Goal: Task Accomplishment & Management: Complete application form

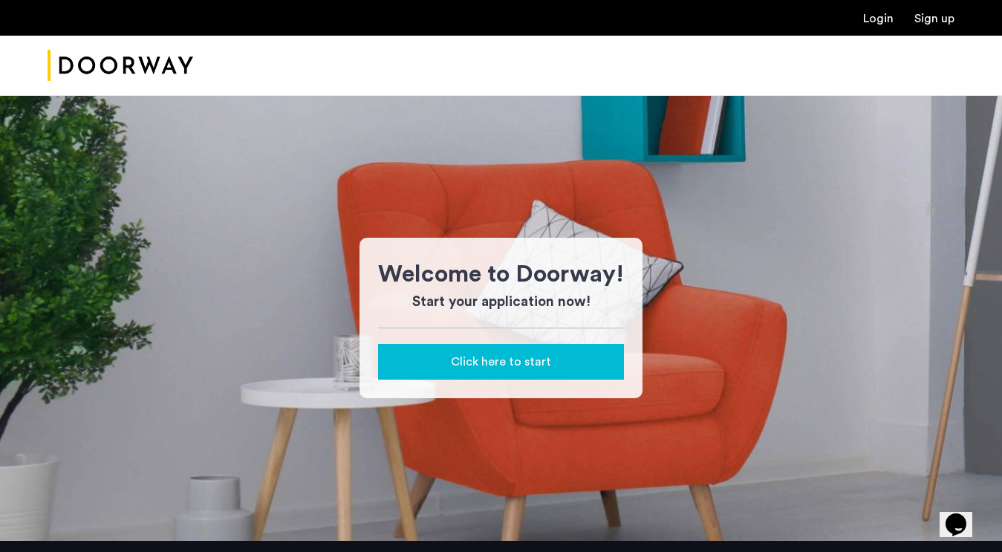
click at [490, 362] on span "Click here to start" at bounding box center [501, 362] width 100 height 18
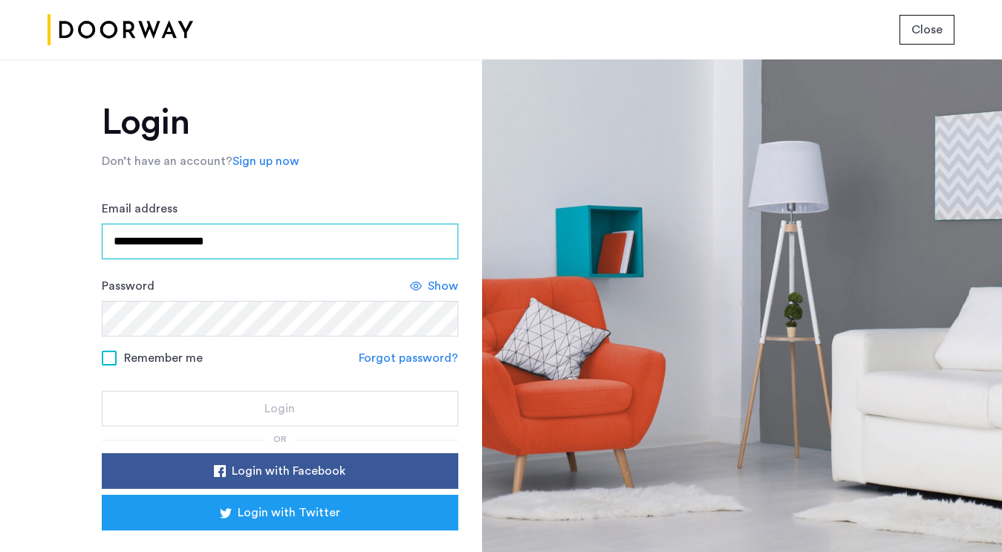
type input "**********"
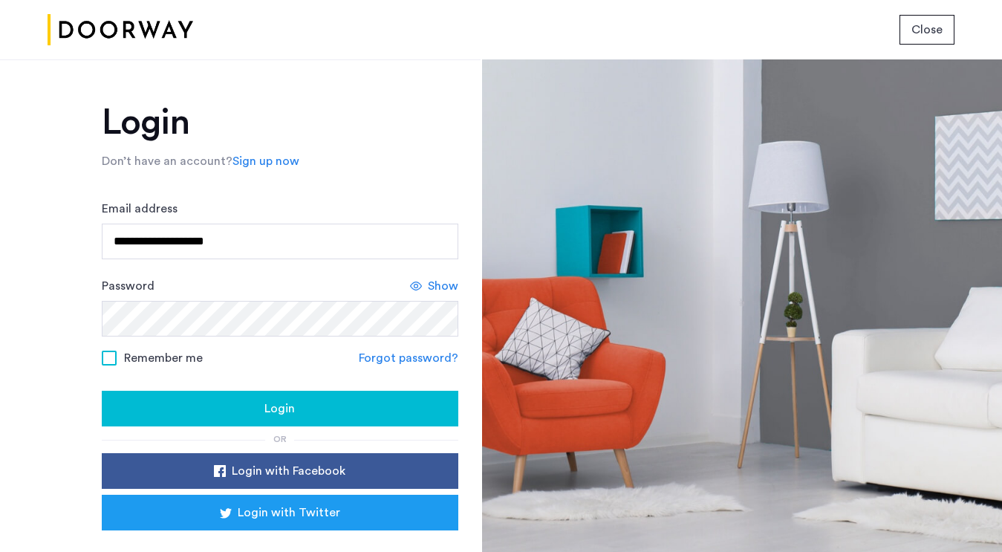
click at [287, 412] on span "Login" at bounding box center [280, 409] width 30 height 18
click at [276, 409] on span "Login" at bounding box center [280, 409] width 30 height 18
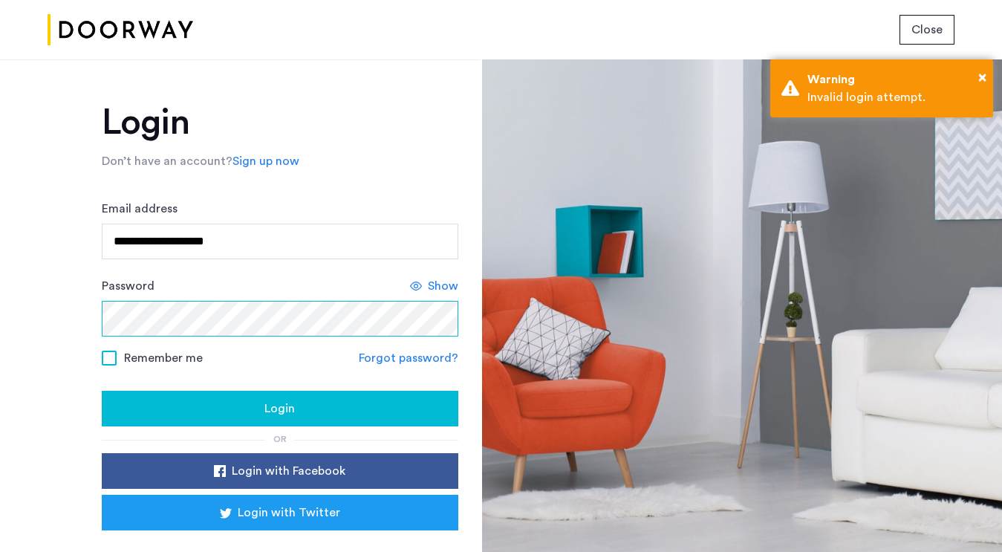
click at [77, 305] on div "**********" at bounding box center [240, 305] width 481 height 493
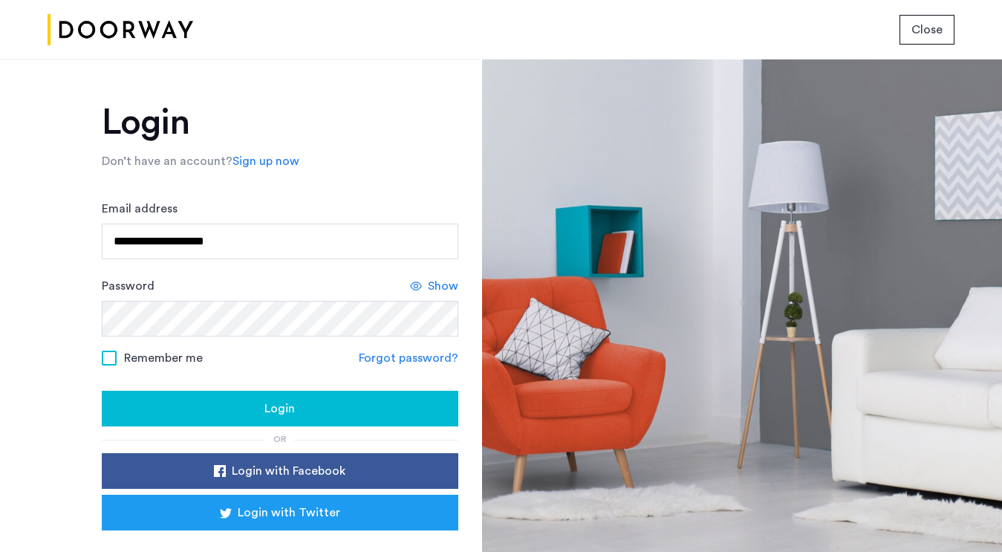
click at [285, 409] on span "Login" at bounding box center [280, 409] width 30 height 18
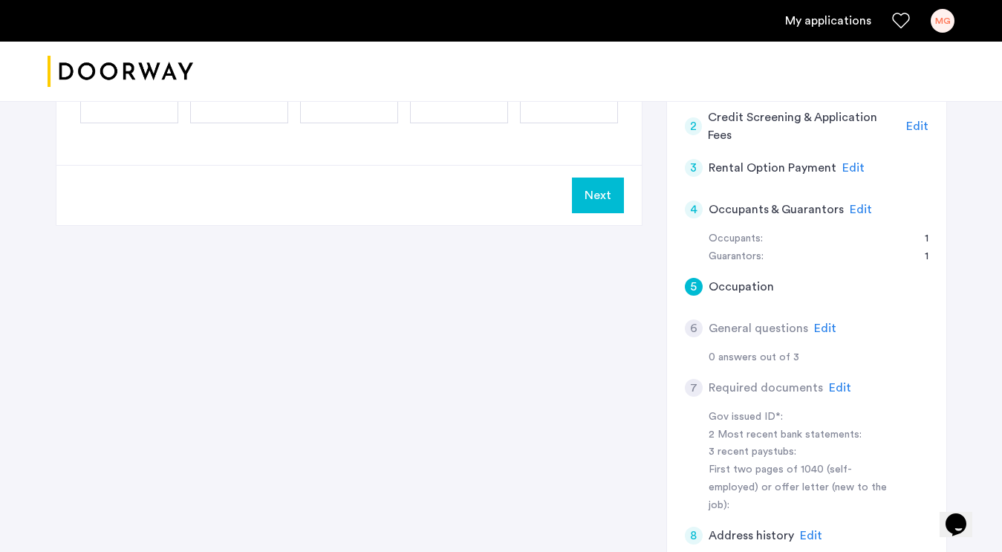
scroll to position [279, 0]
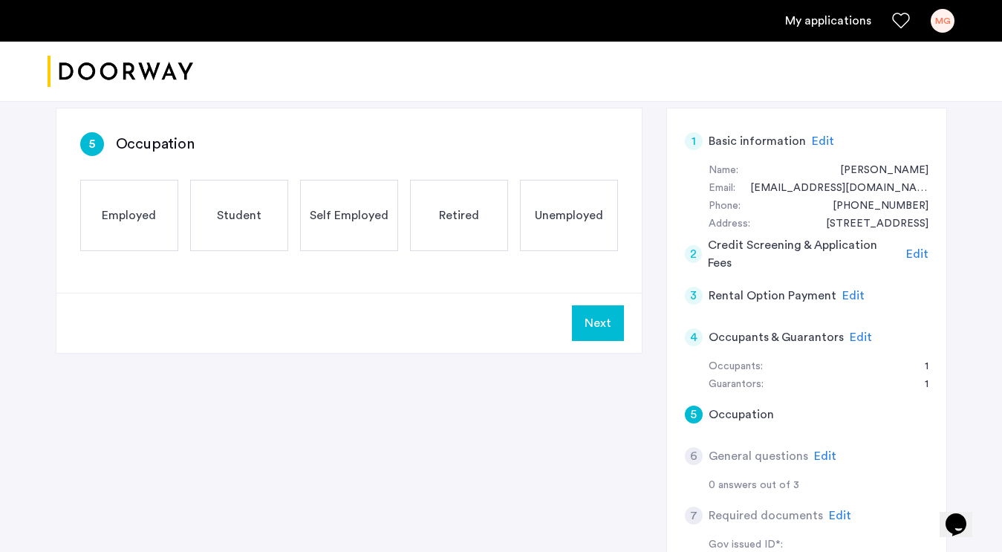
click at [916, 248] on span "Edit" at bounding box center [918, 254] width 22 height 12
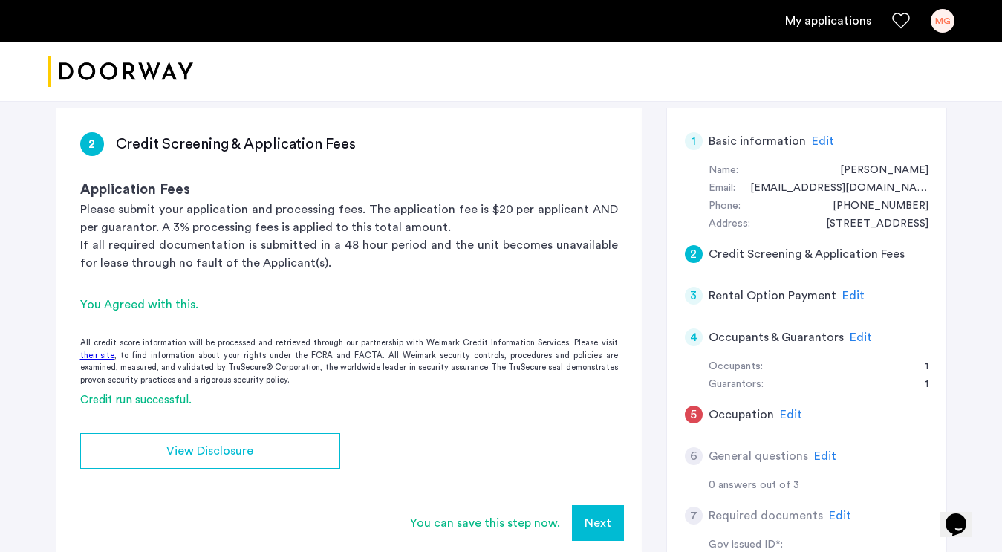
click at [954, 203] on div "[STREET_ADDRESS][PERSON_NAME] | Application Id: #8464 $6500 /month Agent Select…" at bounding box center [501, 336] width 936 height 1029
click at [908, 275] on div "3 Rental Option Payment Edit" at bounding box center [807, 296] width 244 height 42
click at [849, 290] on span "Edit" at bounding box center [854, 296] width 22 height 12
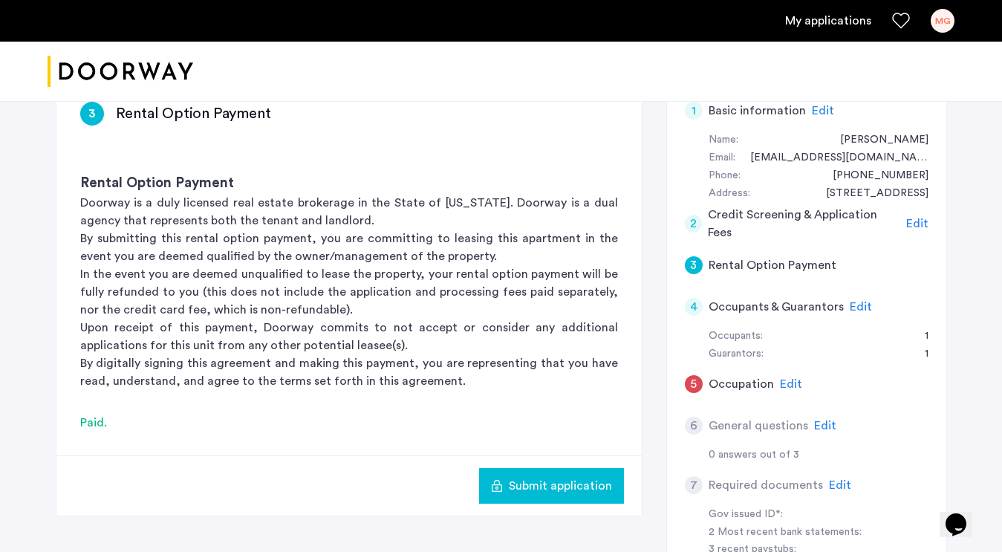
scroll to position [311, 0]
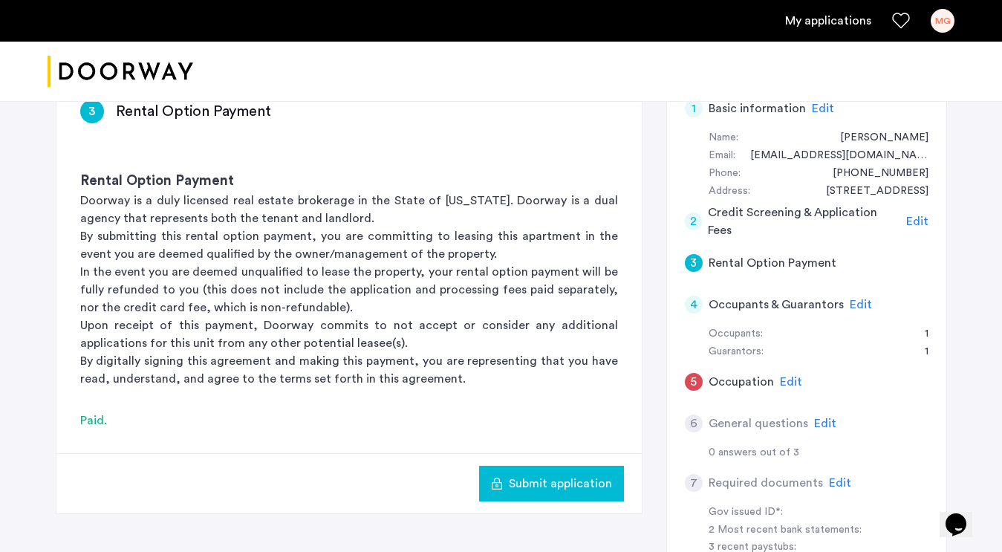
click at [956, 204] on div "[STREET_ADDRESS][PERSON_NAME] | Application Id: #8464 $6500 /month Agent Select…" at bounding box center [501, 304] width 936 height 1029
click at [932, 224] on div "1 Basic information Edit Name: [PERSON_NAME] Email: [EMAIL_ADDRESS][DOMAIN_NAME…" at bounding box center [807, 435] width 281 height 720
click at [652, 267] on div "3 Rental Option Payment Rental Option Payment Doorway is a duly licensed real e…" at bounding box center [502, 447] width 892 height 744
click at [859, 299] on span "Edit" at bounding box center [861, 305] width 22 height 12
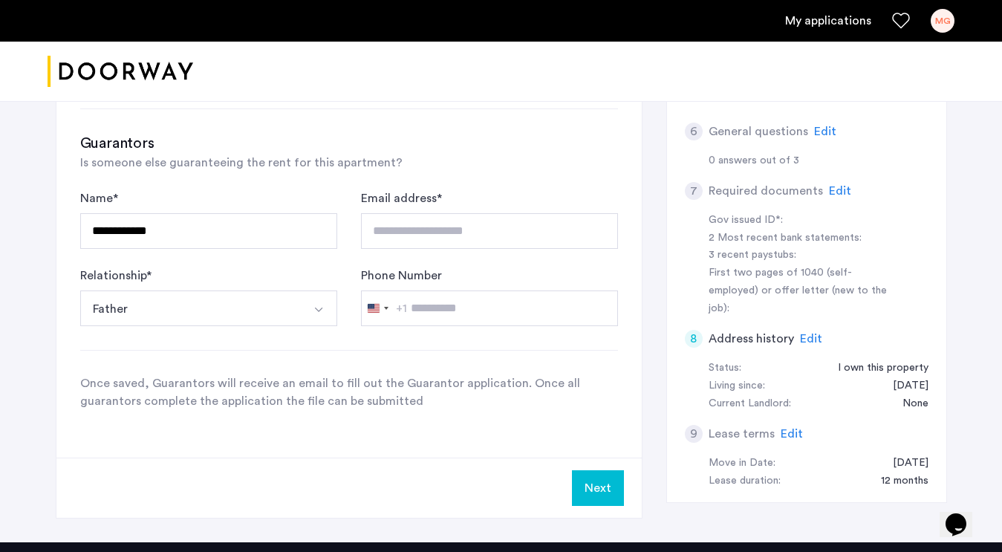
scroll to position [620, 0]
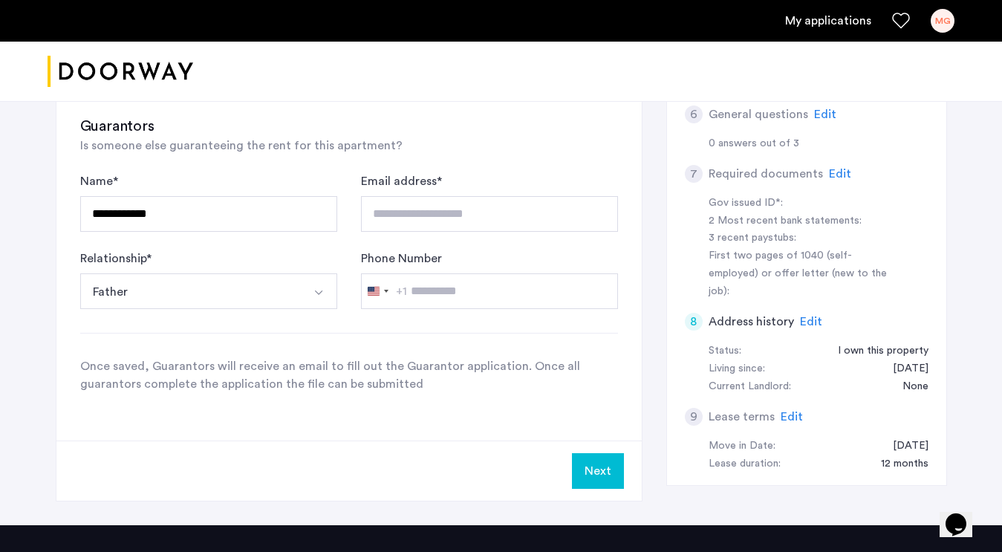
click at [600, 453] on button "Next" at bounding box center [598, 471] width 52 height 36
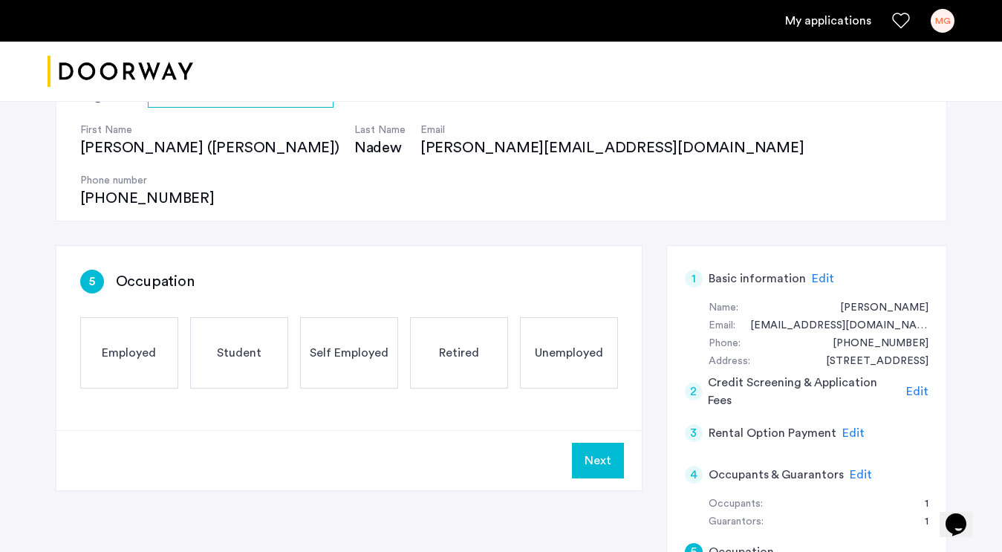
scroll to position [149, 0]
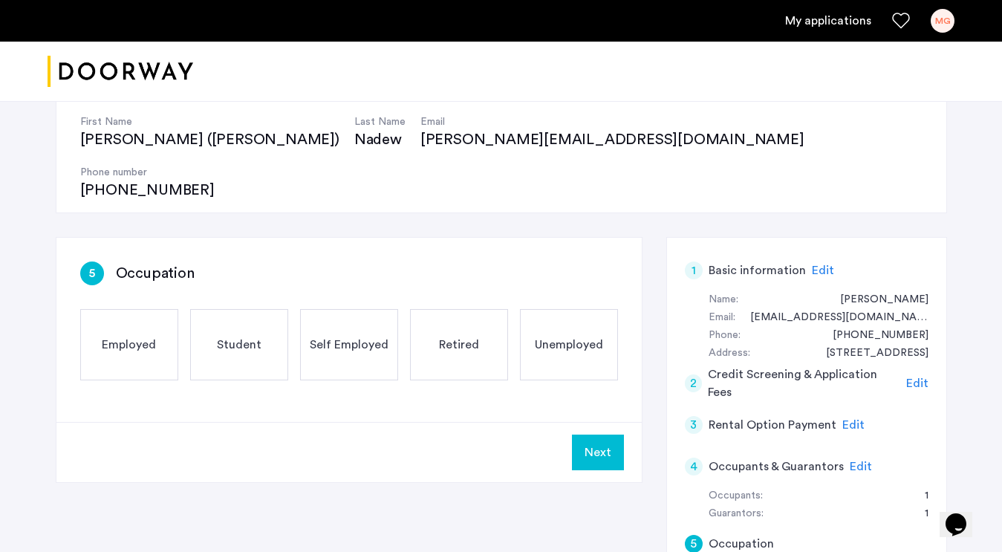
click at [130, 336] on span "Employed" at bounding box center [129, 345] width 54 height 18
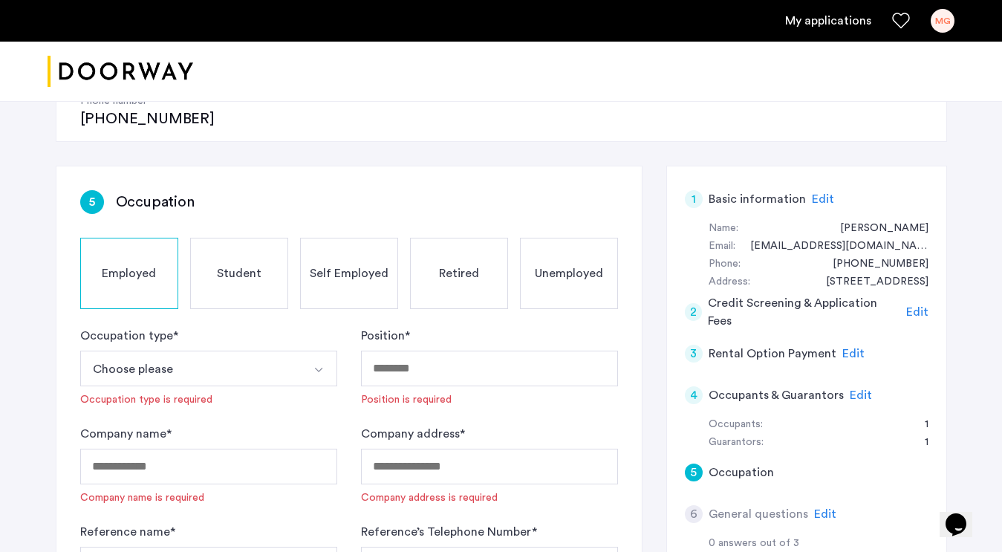
scroll to position [221, 0]
click at [130, 350] on button "Choose please" at bounding box center [191, 368] width 222 height 36
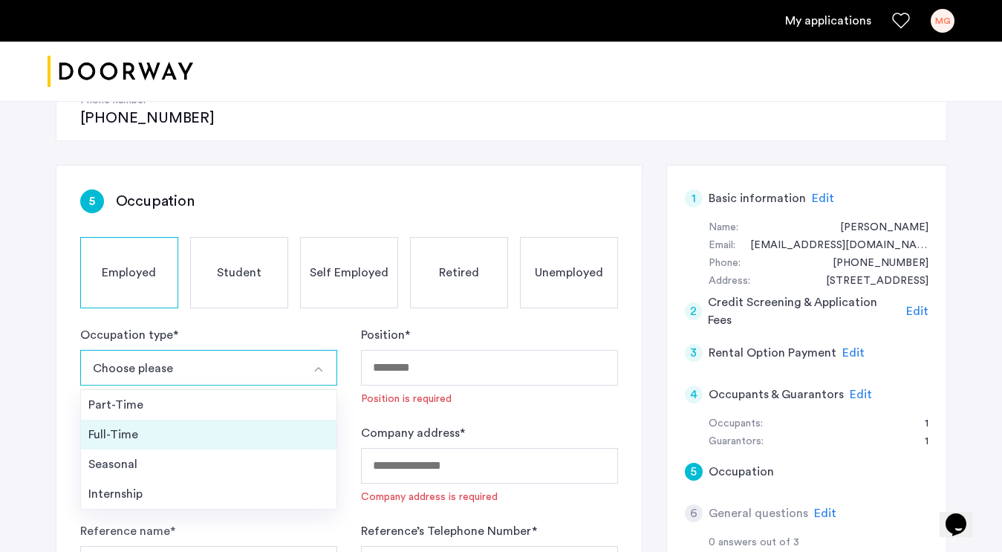
click at [128, 426] on div "Full-Time" at bounding box center [208, 435] width 241 height 18
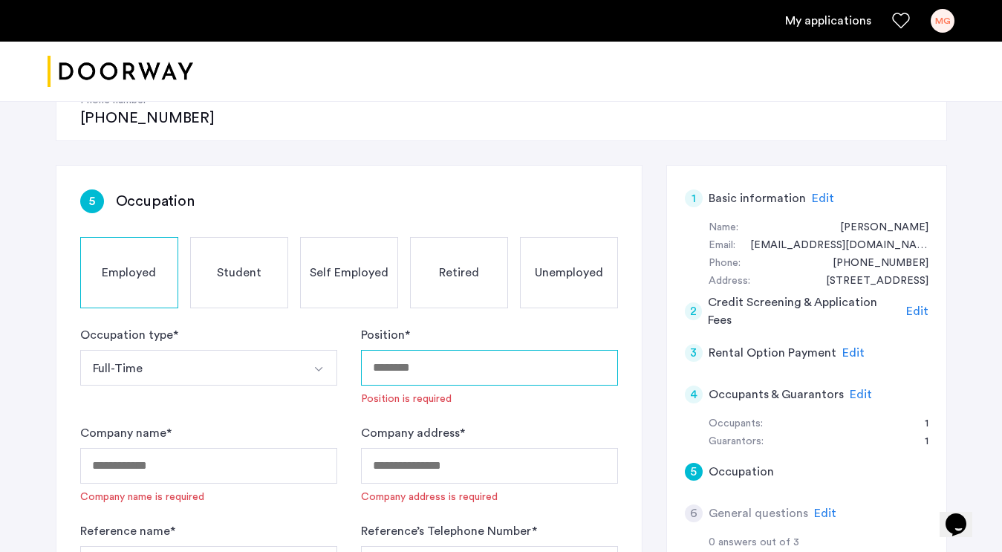
click at [400, 350] on input "Position *" at bounding box center [489, 368] width 257 height 36
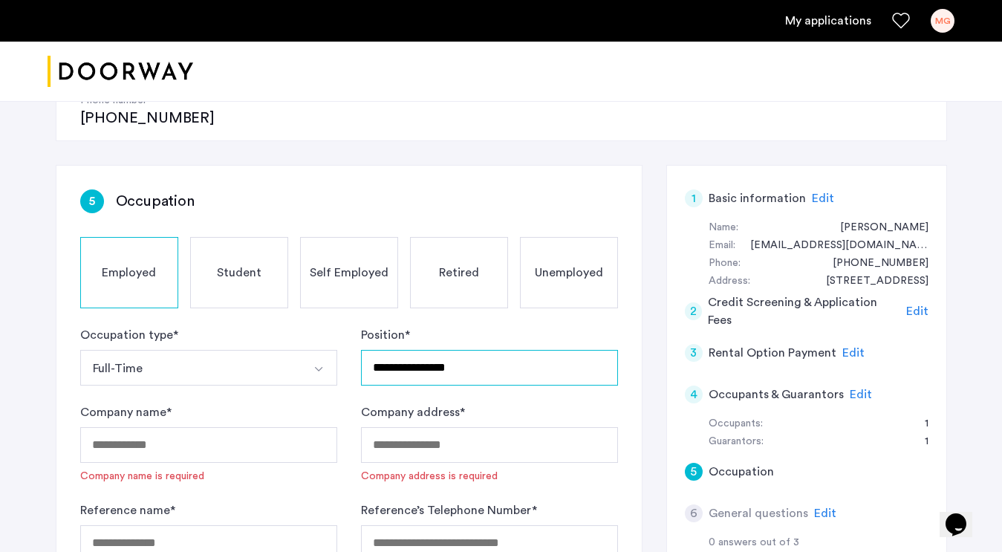
type input "**********"
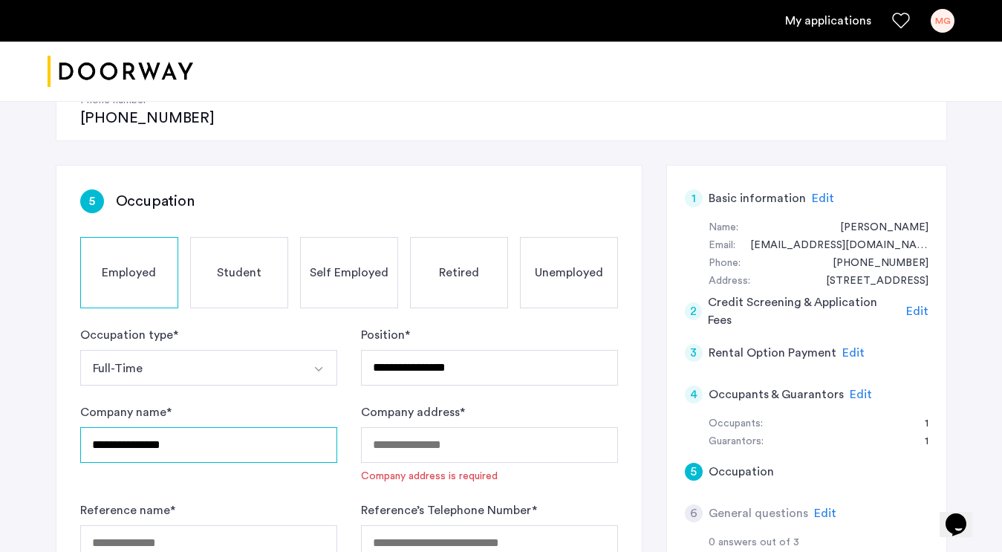
type input "**********"
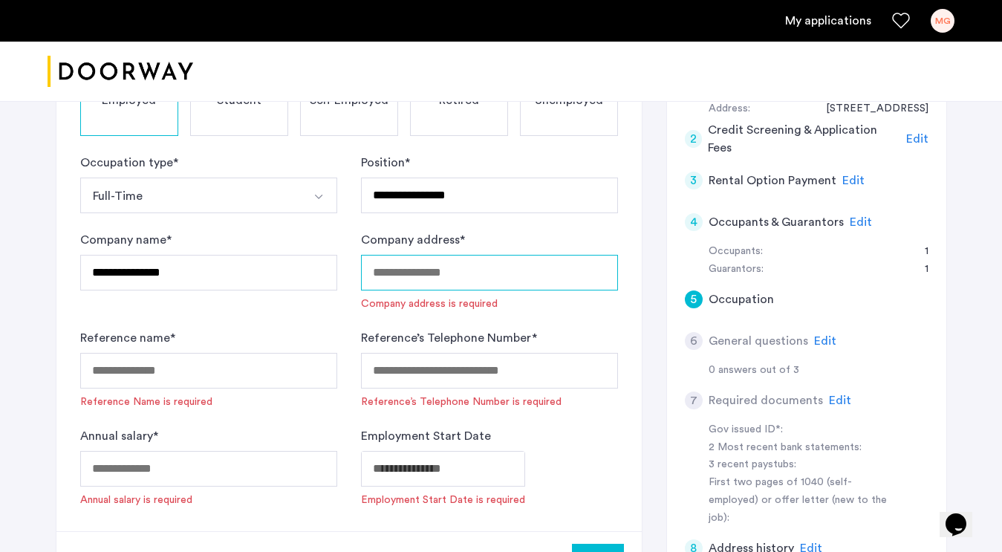
scroll to position [396, 0]
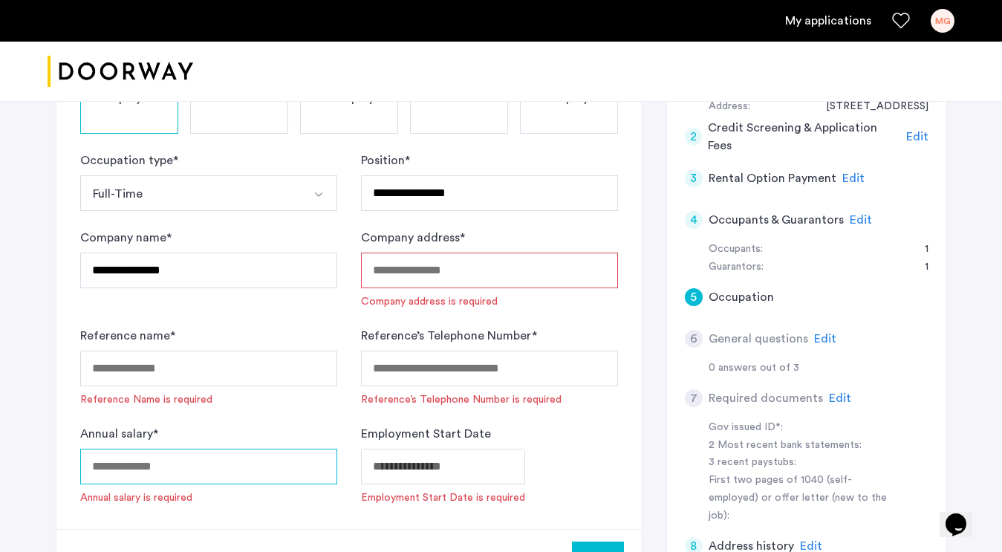
click at [123, 449] on input "Annual salary *" at bounding box center [208, 467] width 257 height 36
type input "******"
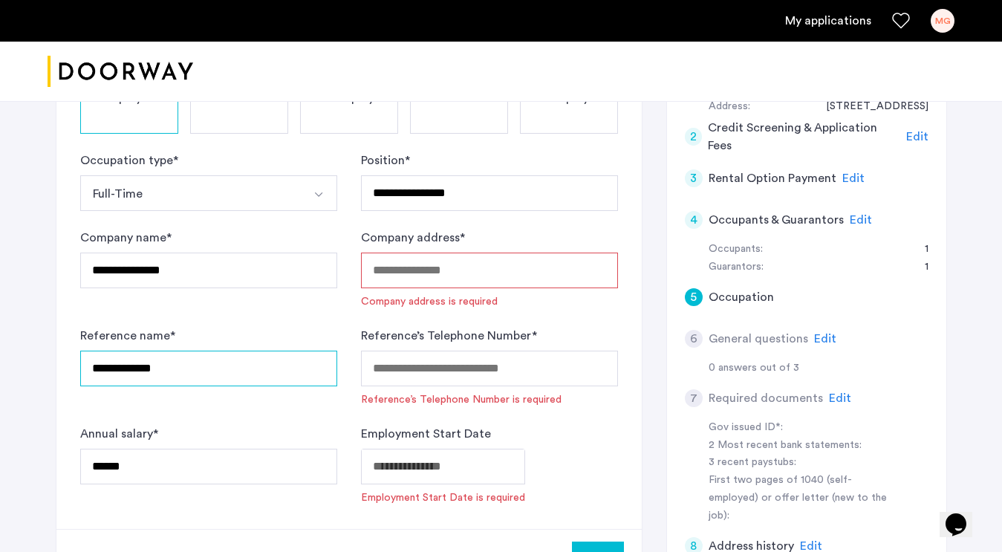
type input "**********"
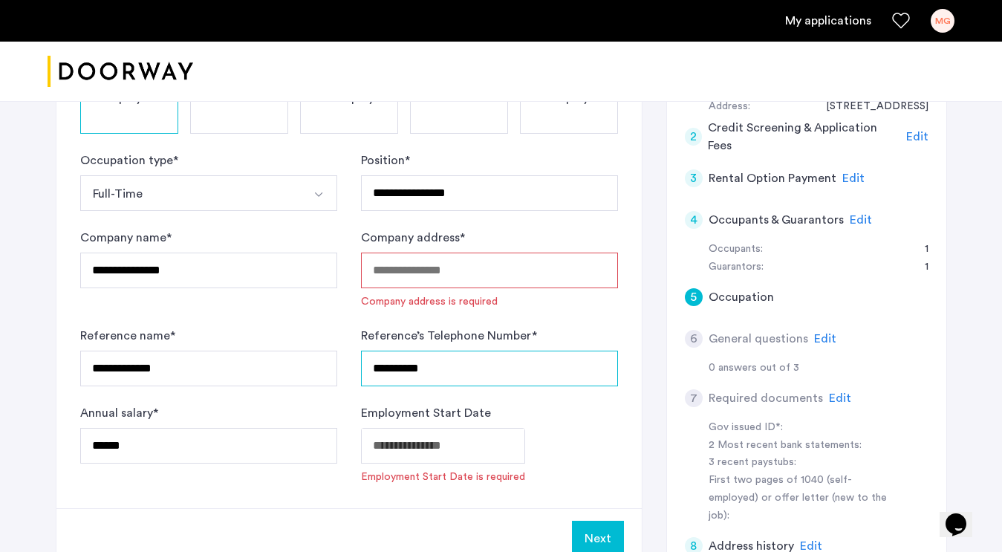
type input "**********"
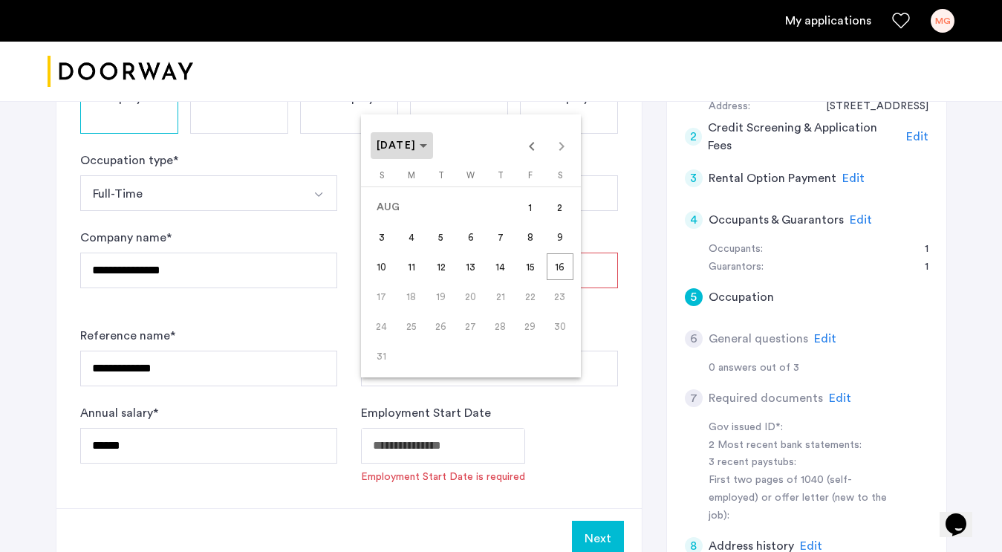
click at [427, 146] on polygon "Choose month and year" at bounding box center [423, 146] width 7 height 4
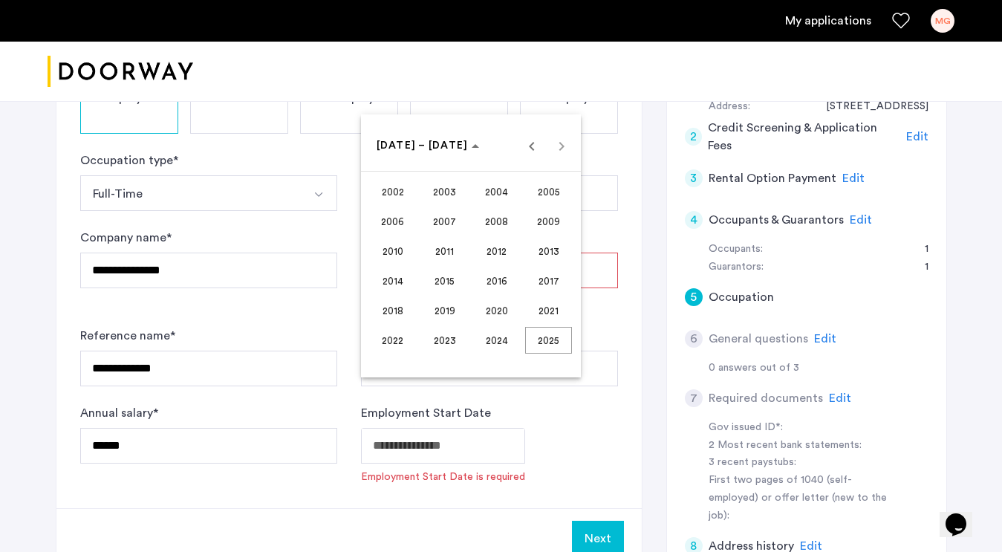
click at [538, 311] on span "2021" at bounding box center [548, 310] width 47 height 27
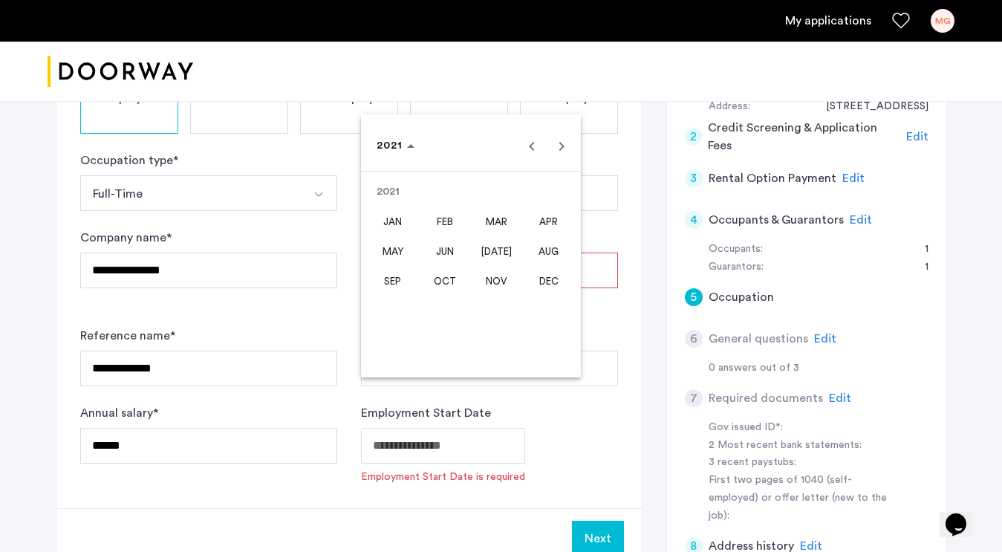
click at [391, 276] on span "SEP" at bounding box center [392, 280] width 47 height 27
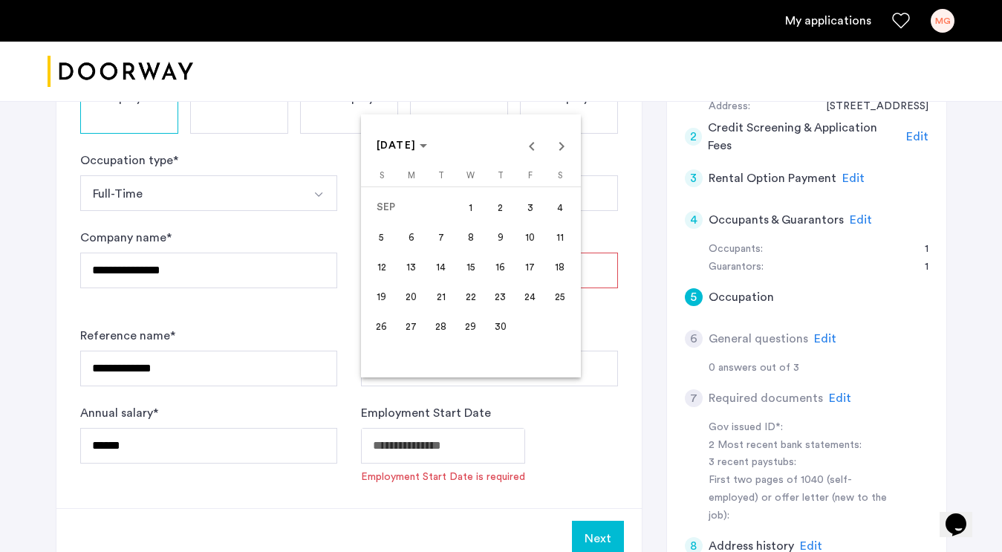
click at [470, 212] on span "1" at bounding box center [471, 207] width 27 height 27
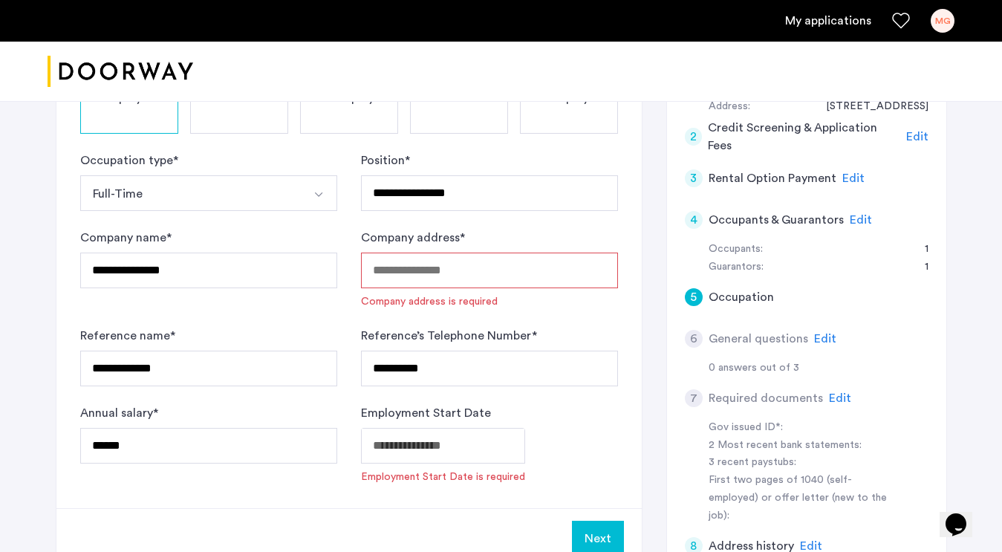
type input "**********"
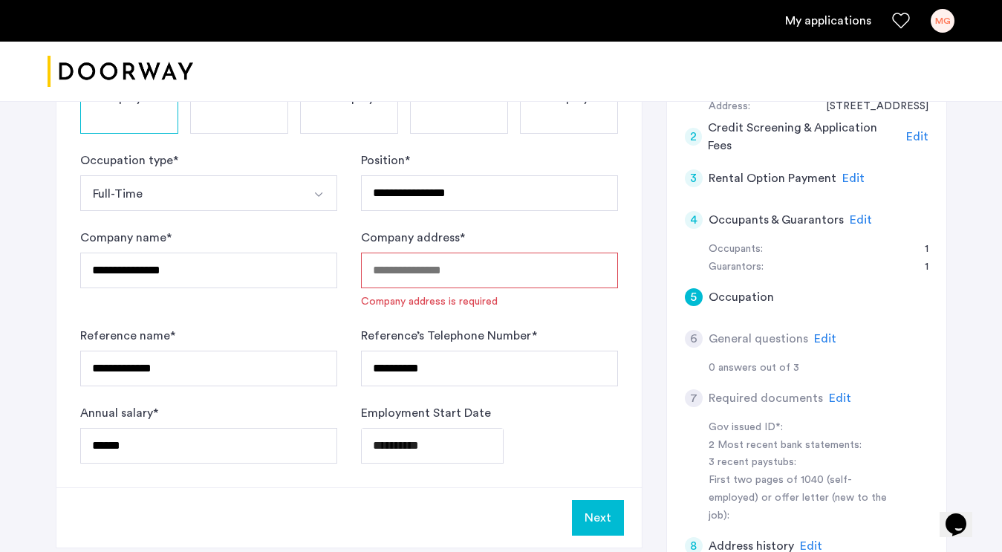
click at [388, 253] on input "Company address *" at bounding box center [489, 271] width 257 height 36
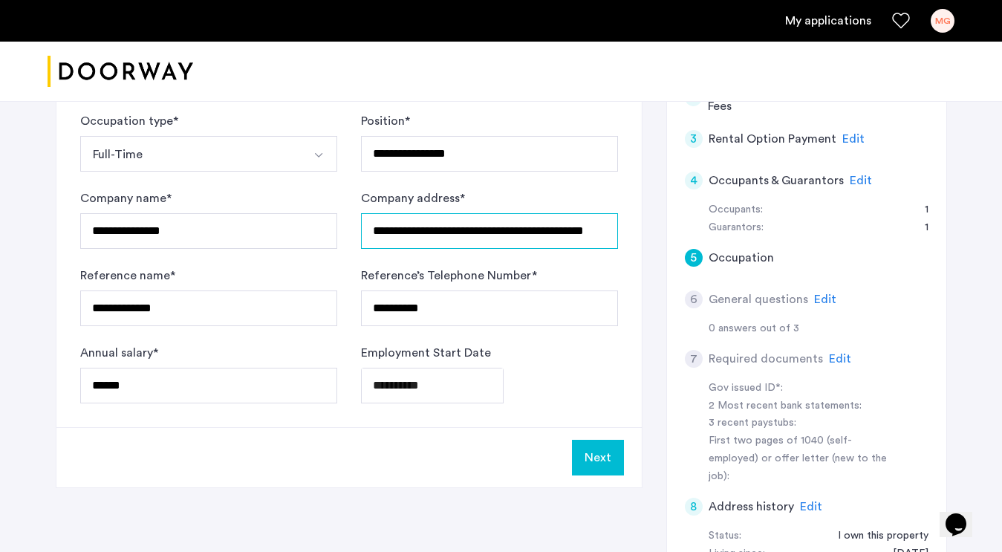
scroll to position [430, 0]
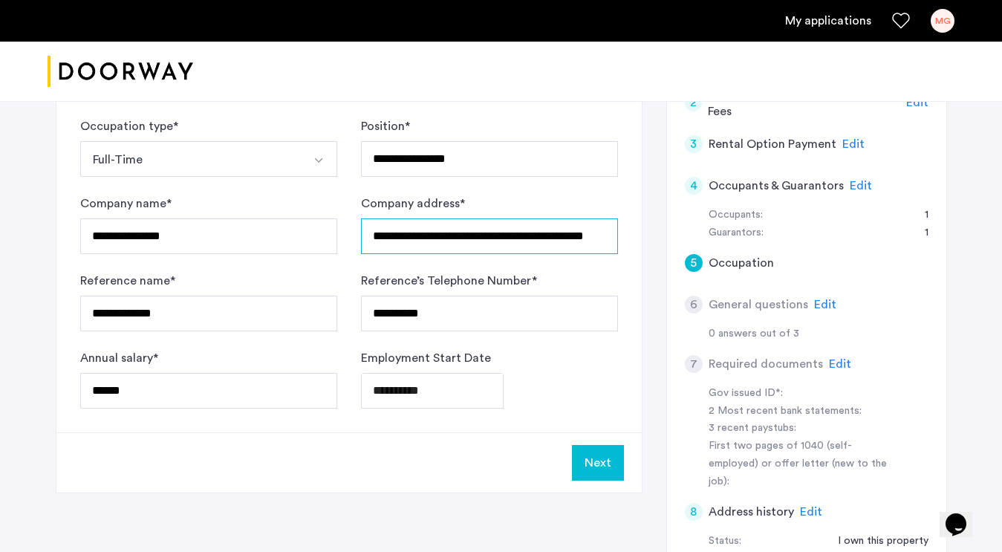
type input "**********"
click at [594, 445] on button "Next" at bounding box center [598, 463] width 52 height 36
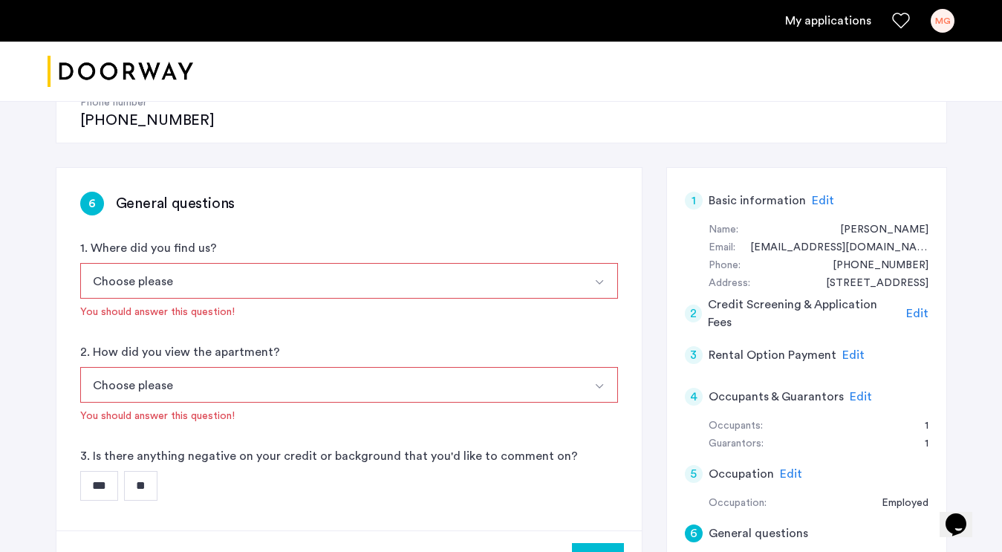
scroll to position [224, 0]
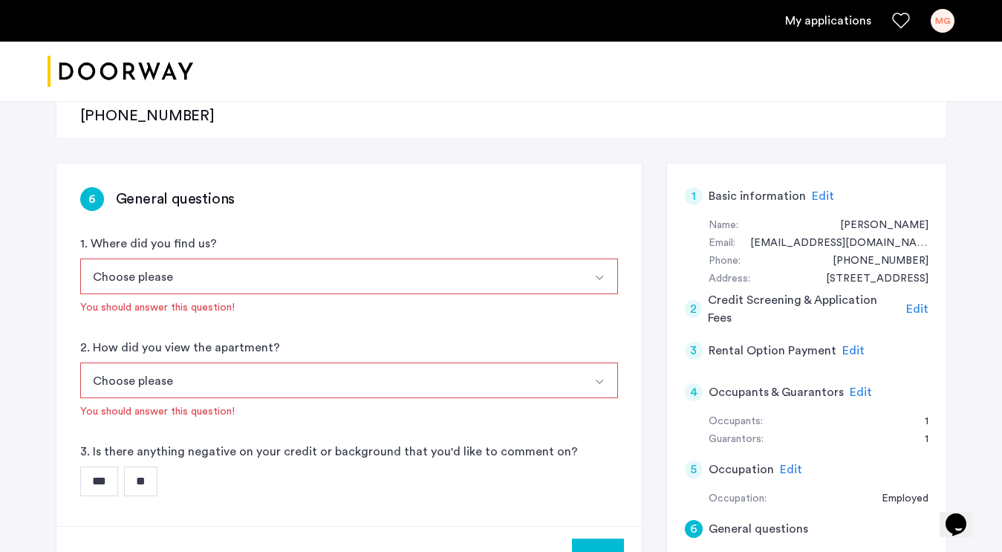
click at [150, 467] on input "**" at bounding box center [140, 482] width 33 height 30
click at [551, 259] on button "Choose please" at bounding box center [331, 277] width 503 height 36
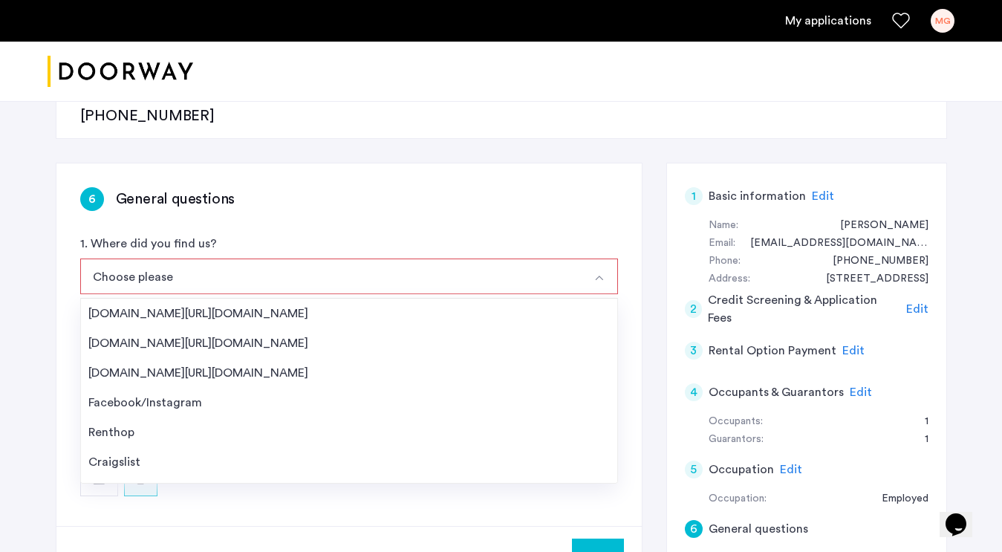
click at [551, 259] on button "Choose please" at bounding box center [331, 277] width 503 height 36
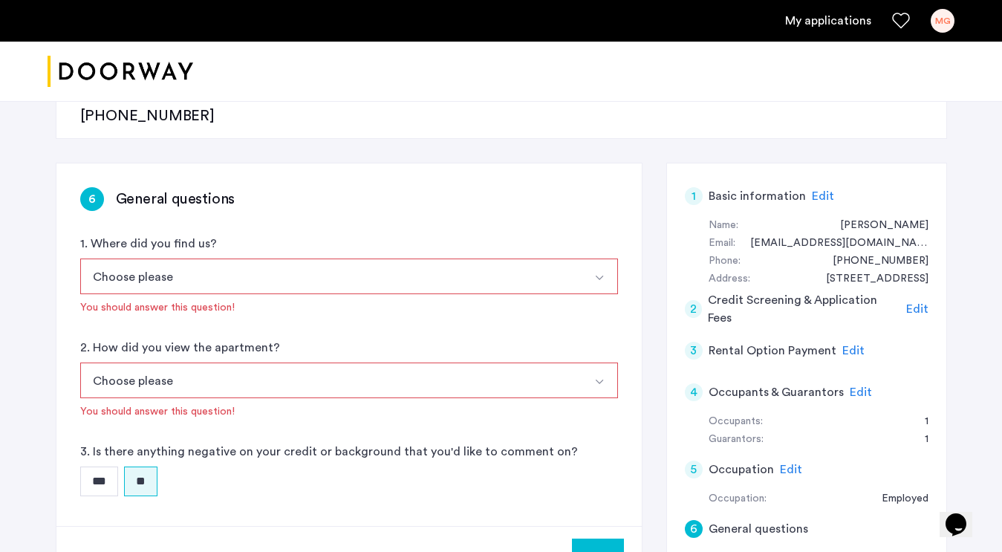
click at [599, 539] on button "Next" at bounding box center [598, 557] width 52 height 36
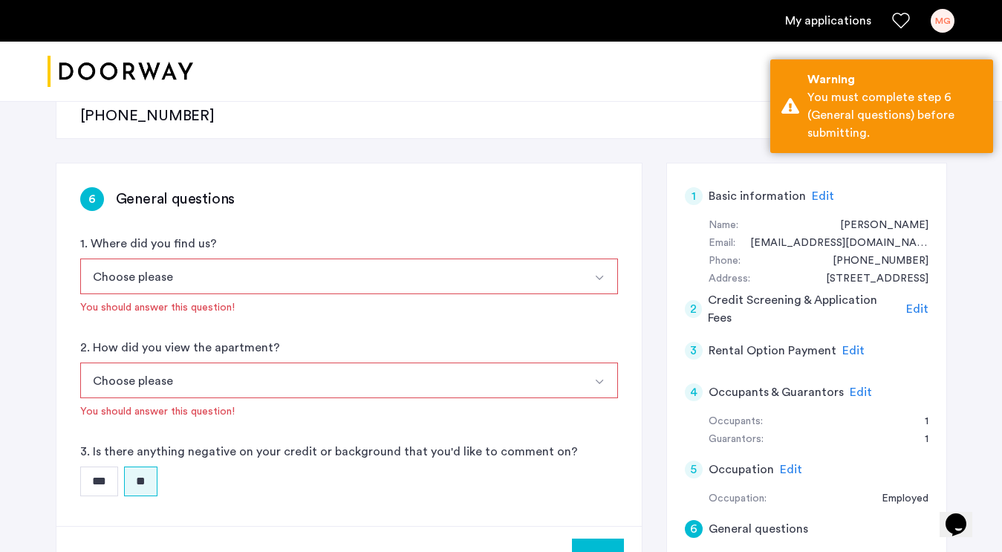
click at [442, 178] on div "6 General questions 1. Where did you find us? Choose please [DOMAIN_NAME][URL][…" at bounding box center [349, 344] width 586 height 363
click at [298, 259] on button "Choose please" at bounding box center [331, 277] width 503 height 36
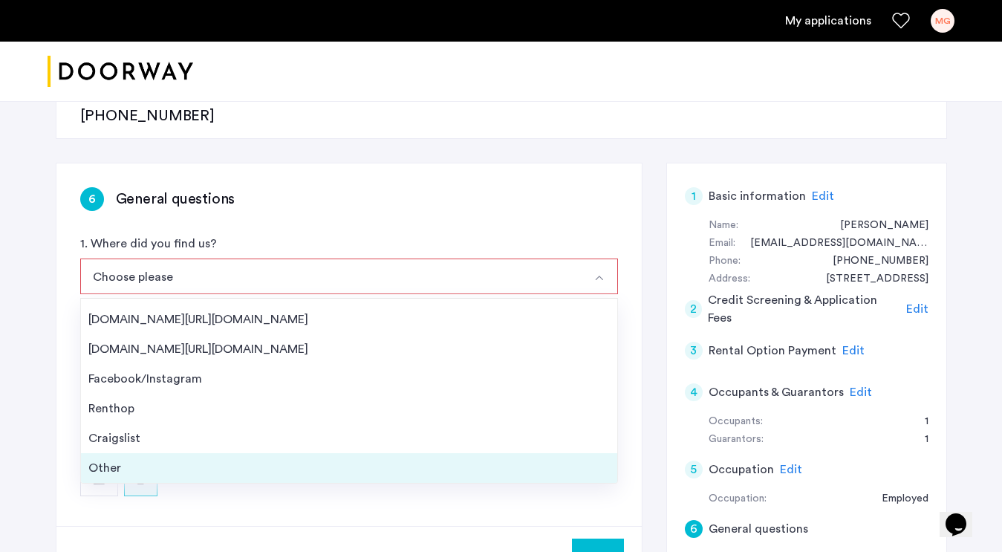
scroll to position [24, 0]
click at [222, 459] on div "Other" at bounding box center [349, 468] width 522 height 18
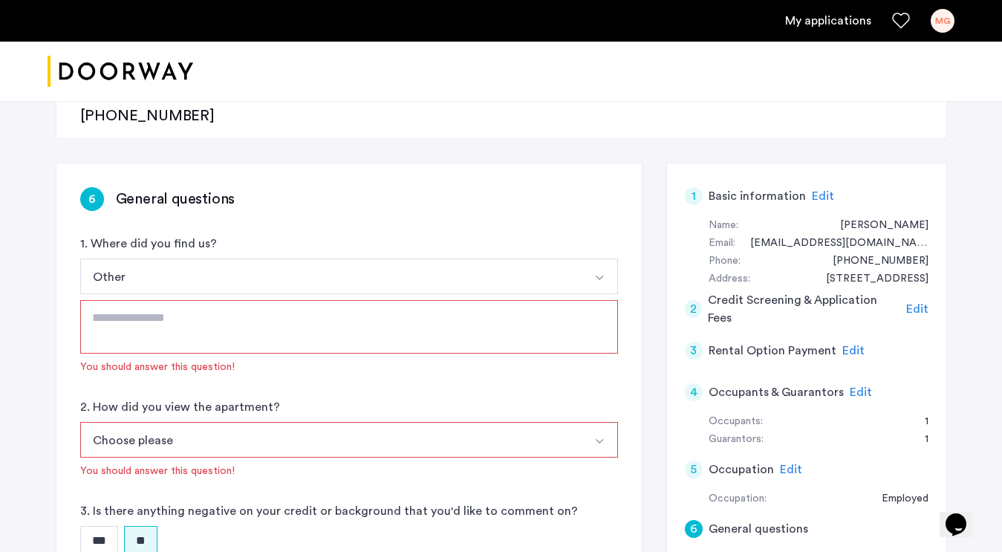
click at [114, 300] on textarea at bounding box center [349, 326] width 538 height 53
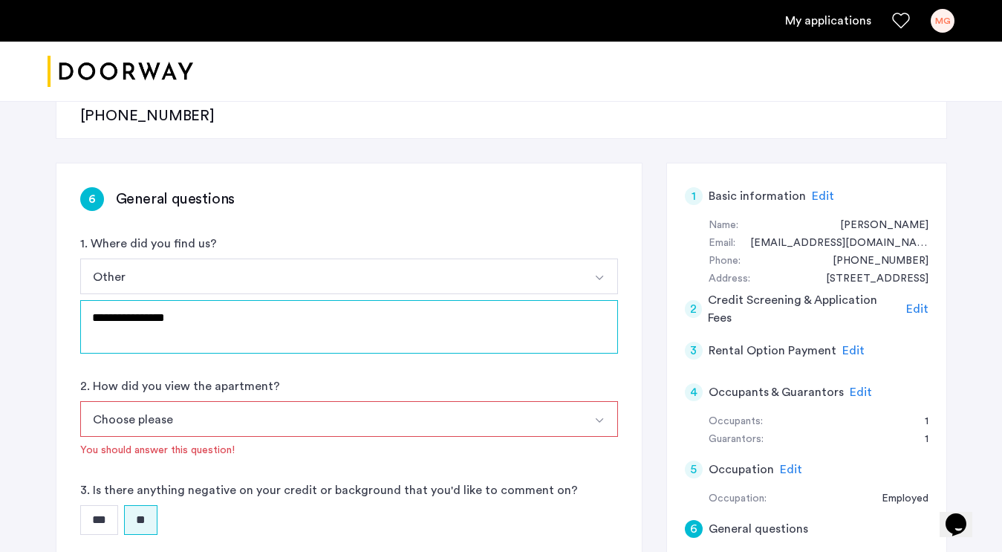
type textarea "**********"
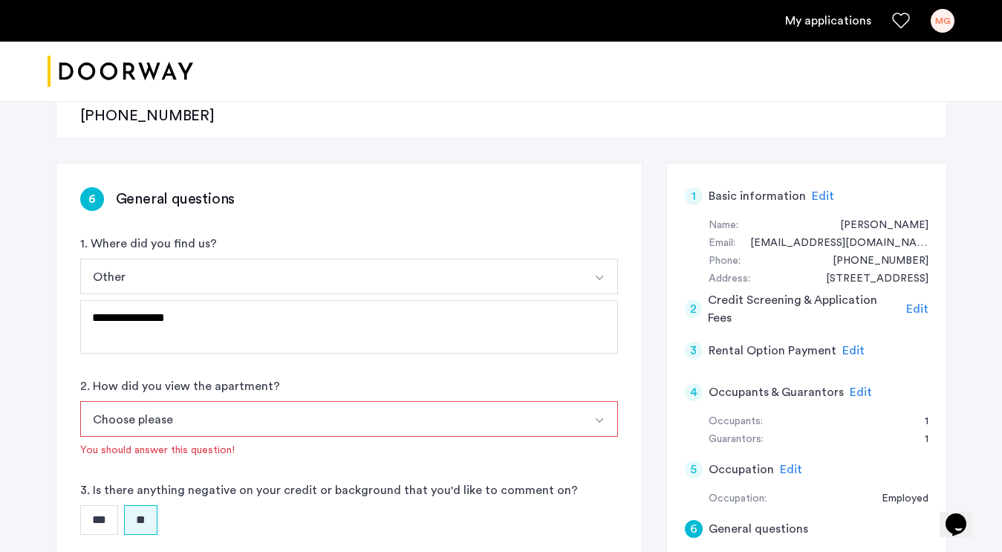
click at [186, 401] on button "Choose please" at bounding box center [331, 419] width 503 height 36
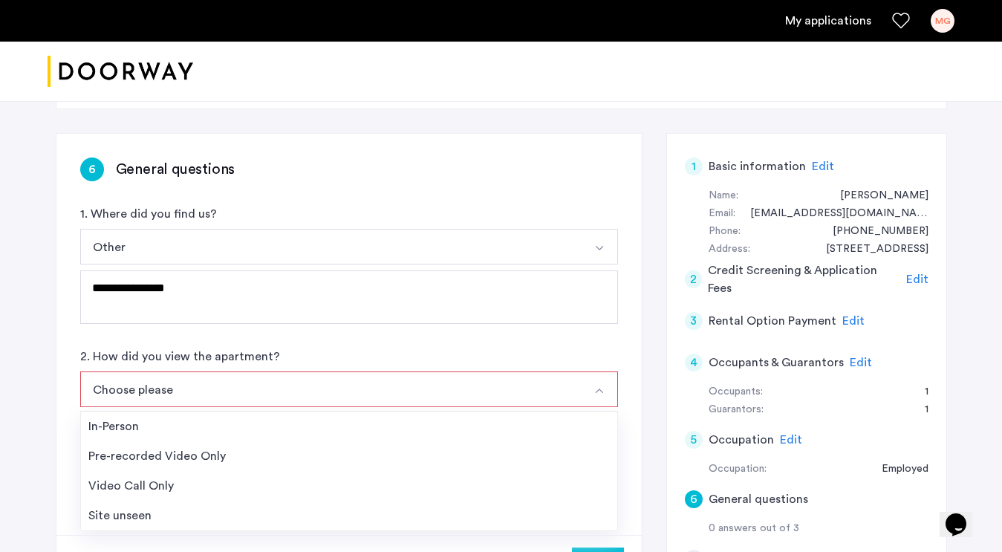
scroll to position [254, 0]
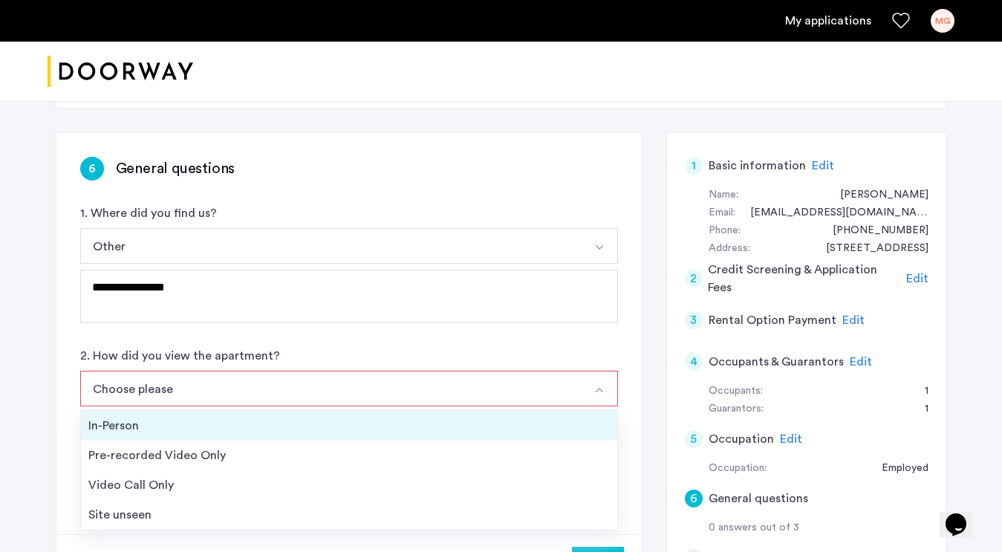
click at [154, 417] on div "In-Person" at bounding box center [349, 426] width 522 height 18
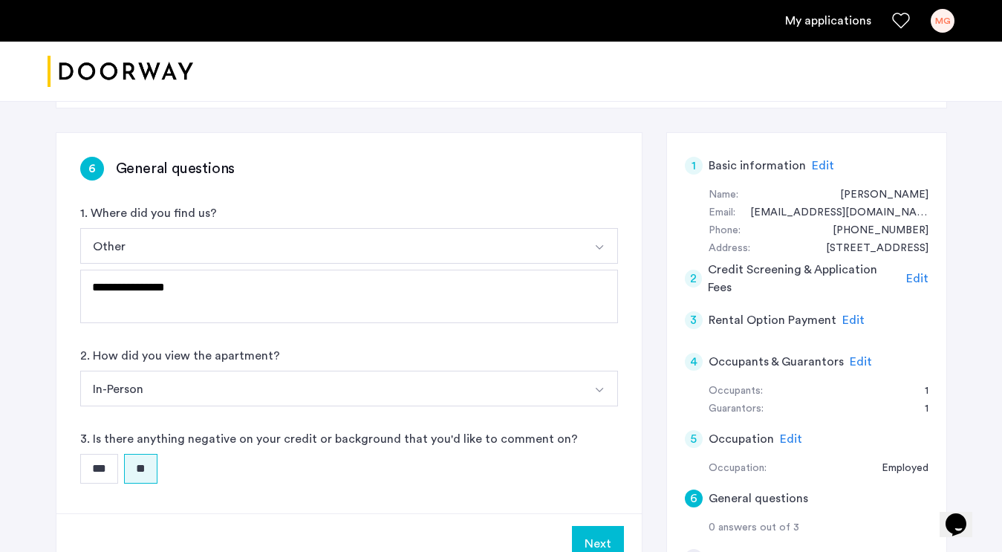
click at [604, 526] on button "Next" at bounding box center [598, 544] width 52 height 36
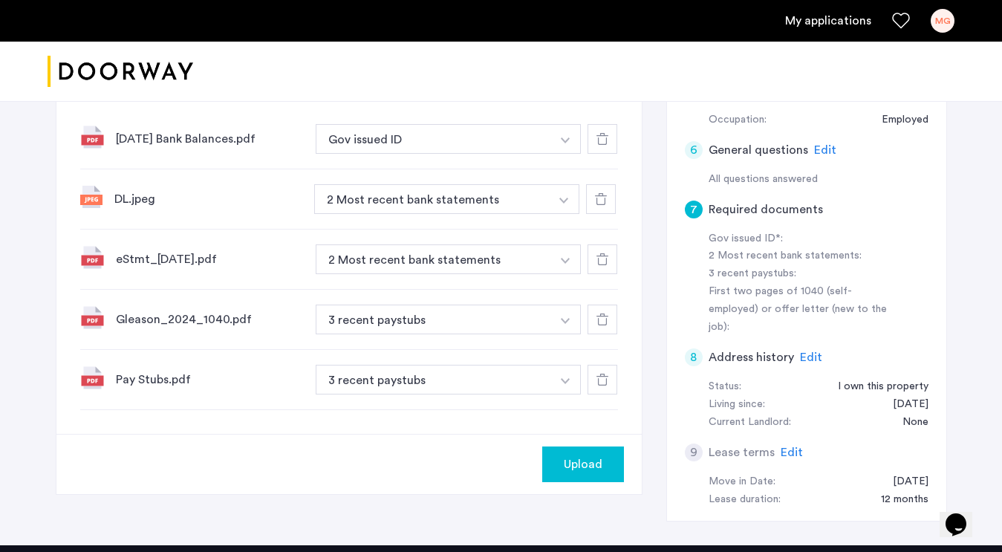
scroll to position [604, 0]
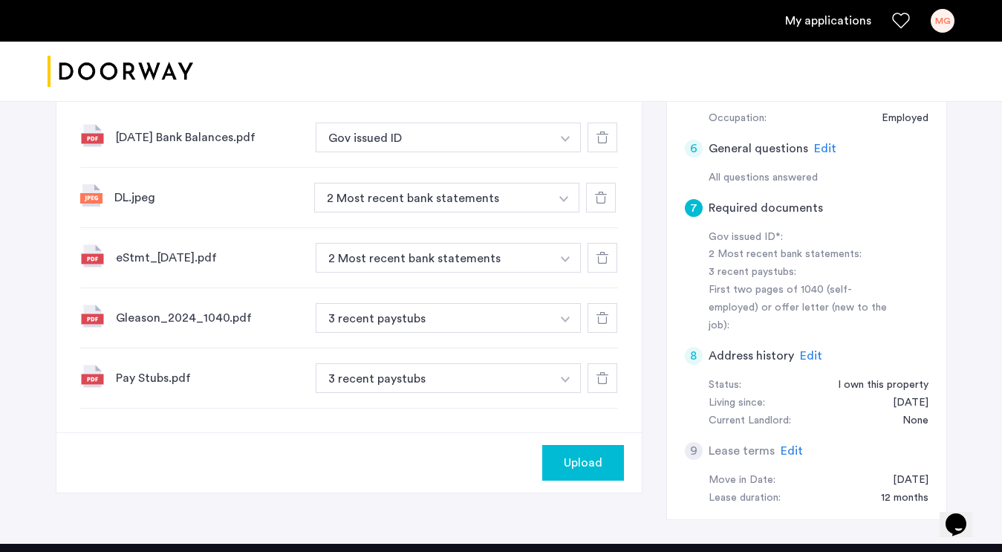
click at [589, 454] on span "Upload" at bounding box center [583, 463] width 39 height 18
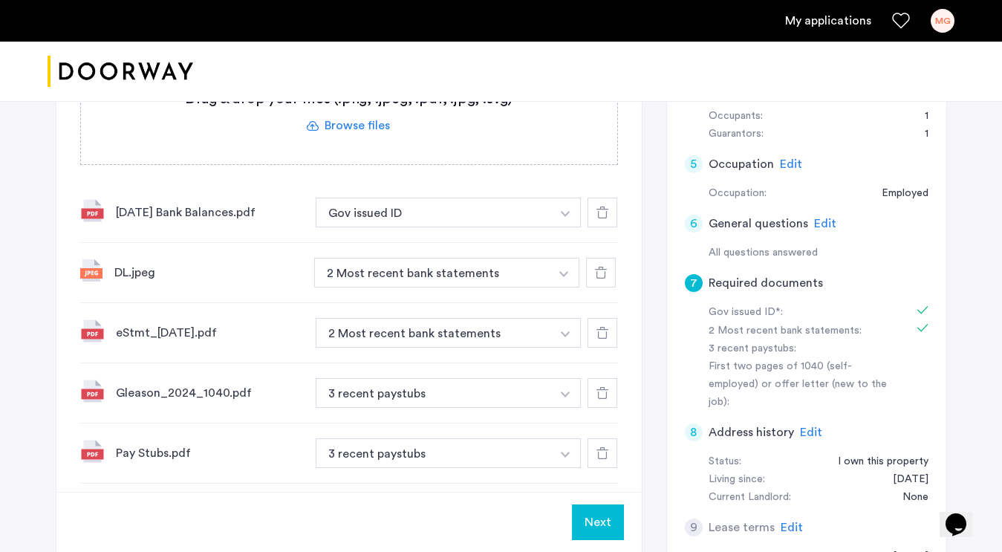
scroll to position [536, 0]
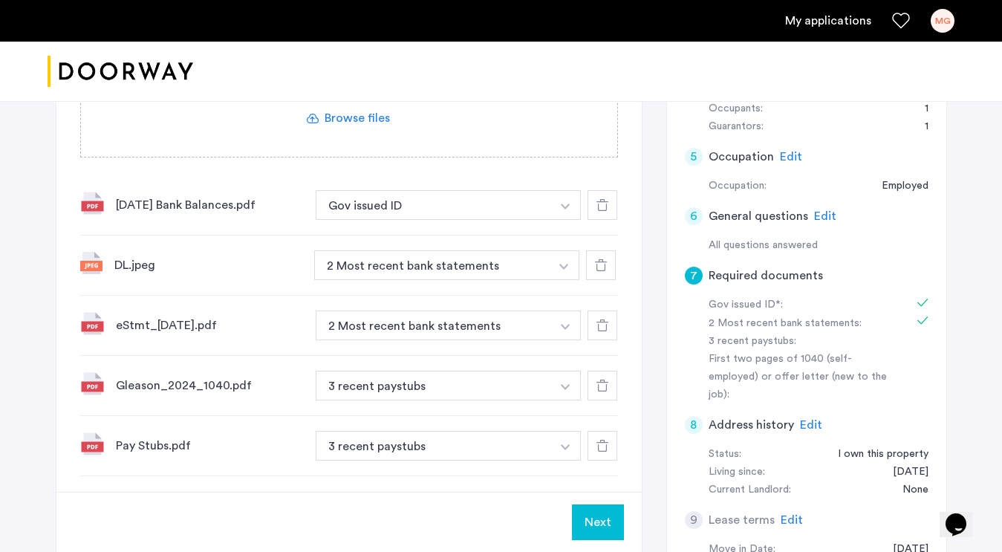
click at [599, 505] on button "Next" at bounding box center [598, 523] width 52 height 36
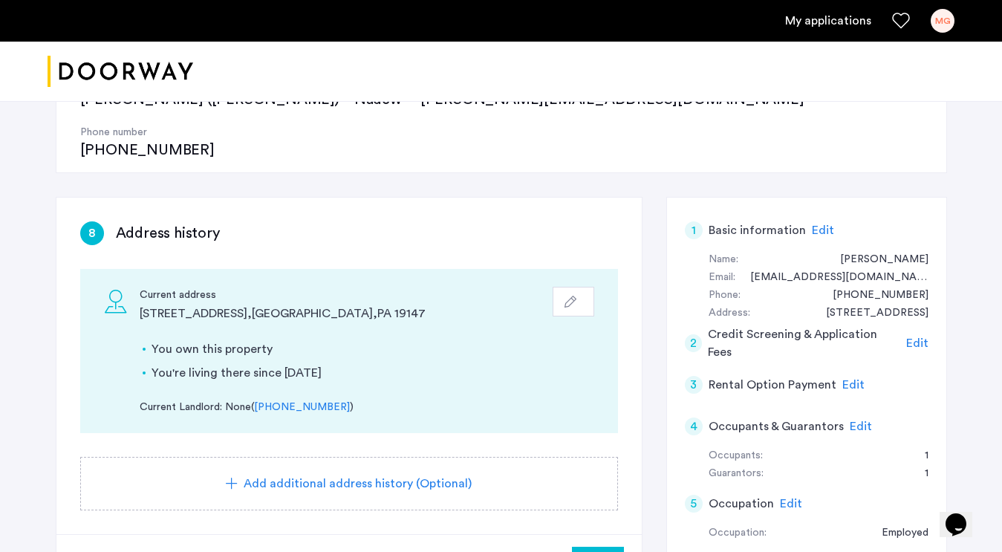
scroll to position [263, 0]
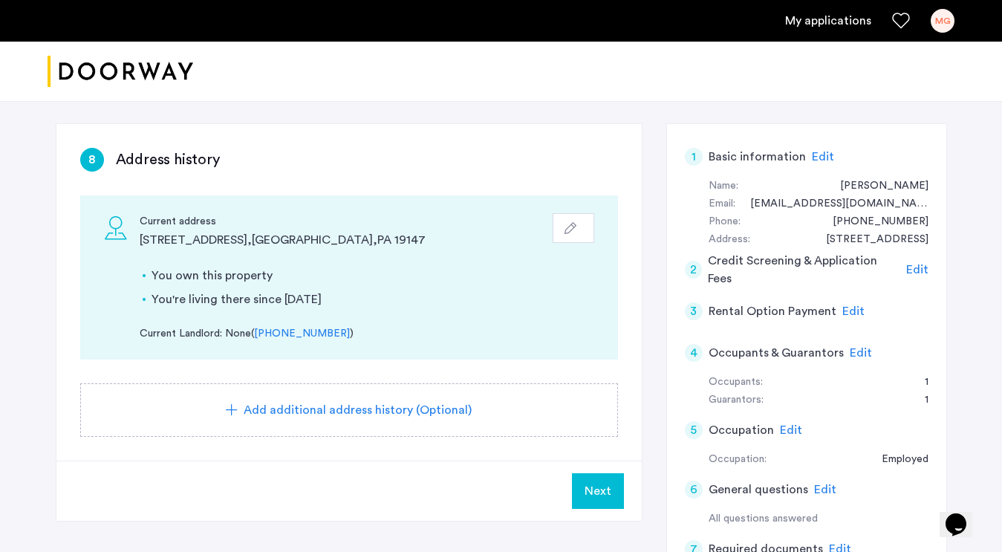
click at [594, 482] on span "Next" at bounding box center [598, 491] width 27 height 18
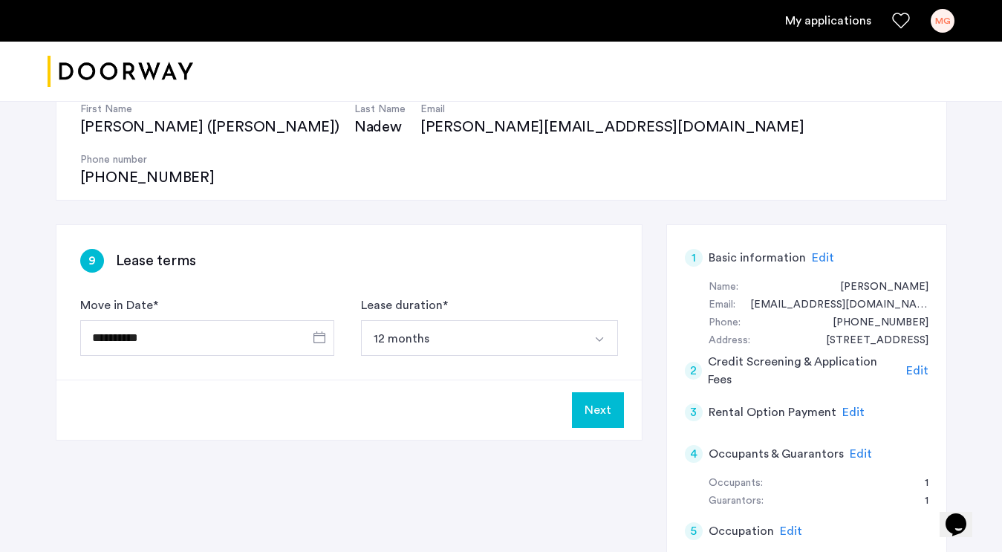
scroll to position [180, 0]
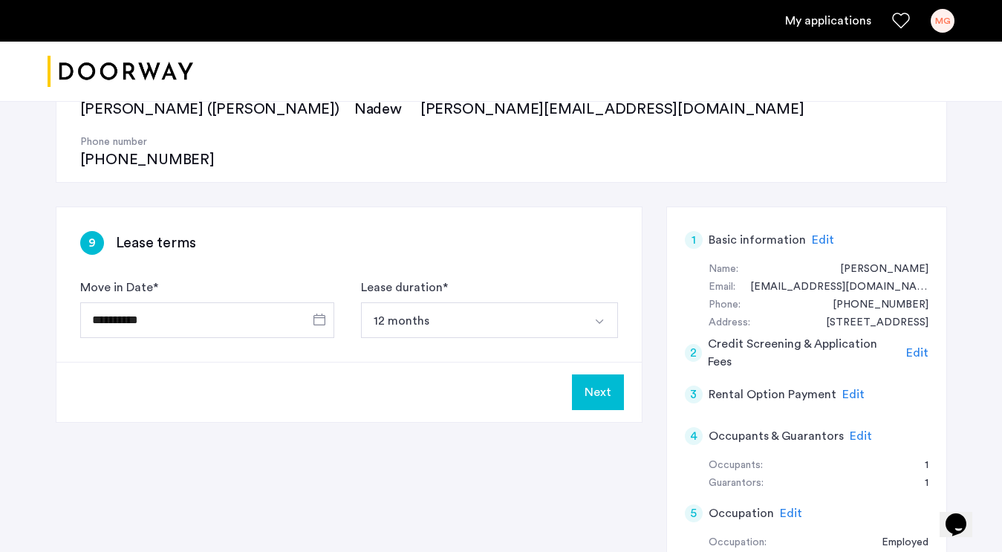
click at [599, 374] on button "Next" at bounding box center [598, 392] width 52 height 36
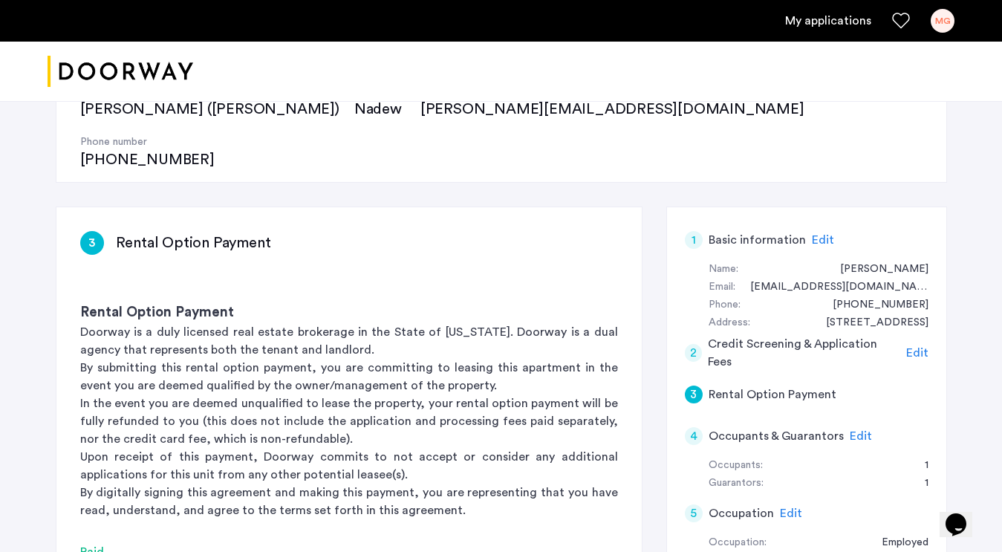
scroll to position [0, 0]
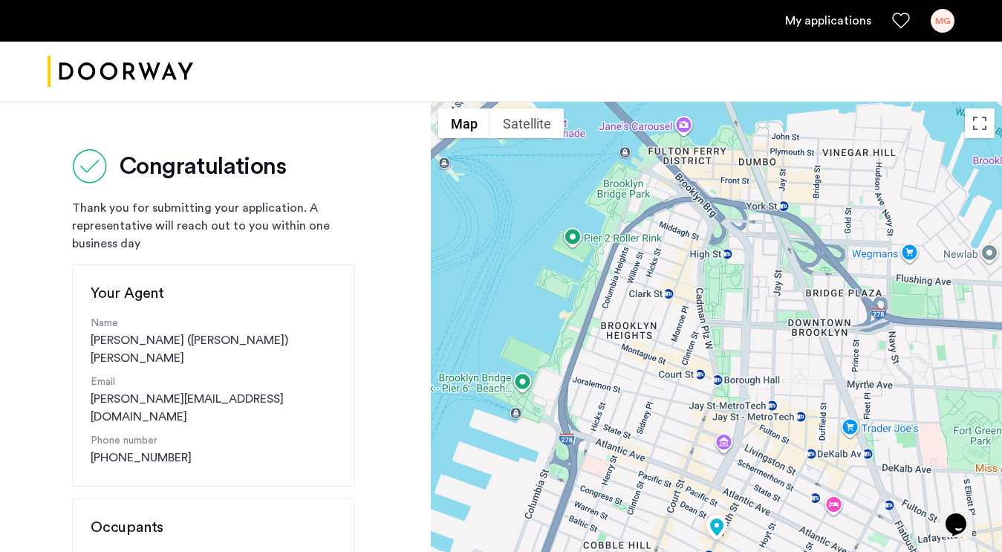
click at [944, 25] on div "MG" at bounding box center [943, 21] width 24 height 24
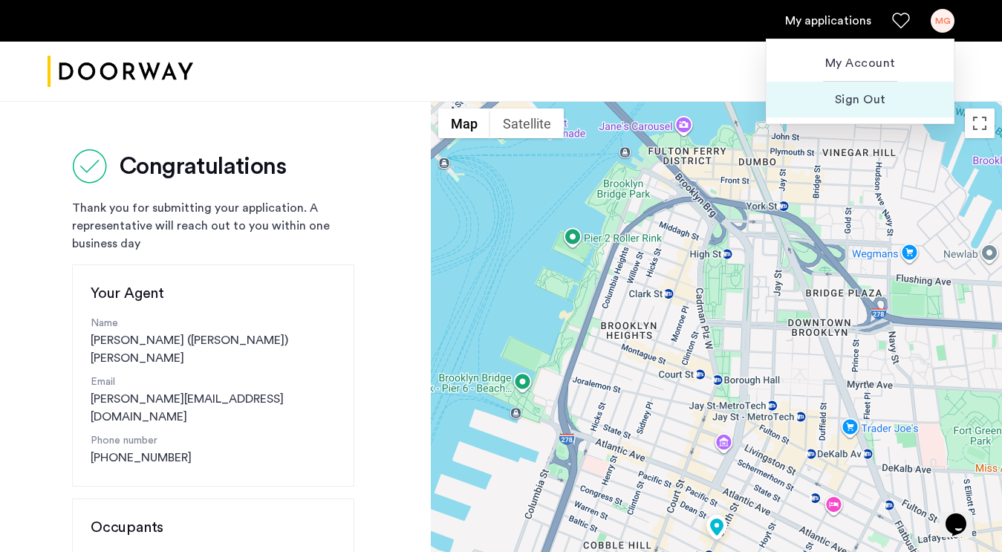
click at [850, 102] on span "Sign Out" at bounding box center [860, 100] width 163 height 18
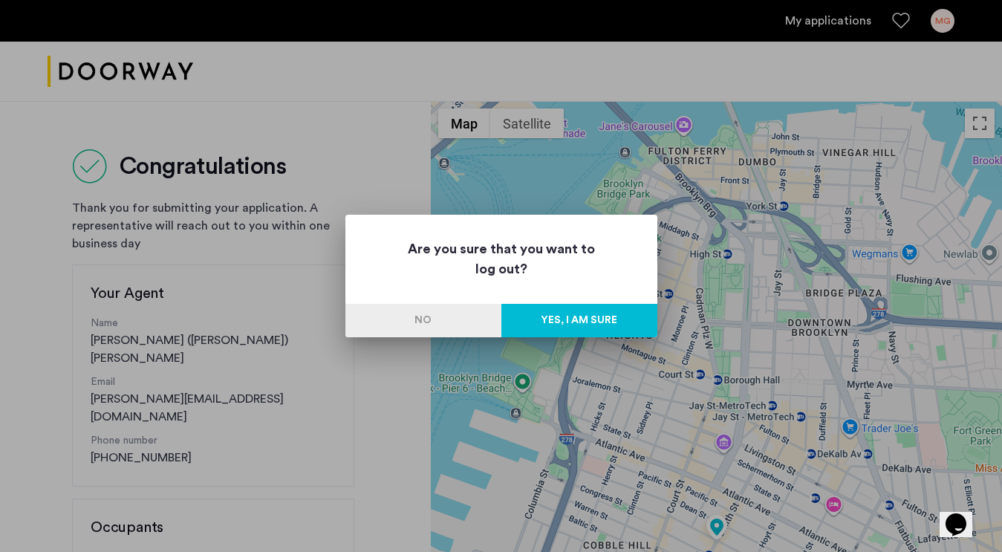
click at [573, 320] on button "Yes, I am sure" at bounding box center [580, 320] width 156 height 33
